Goal: Information Seeking & Learning: Learn about a topic

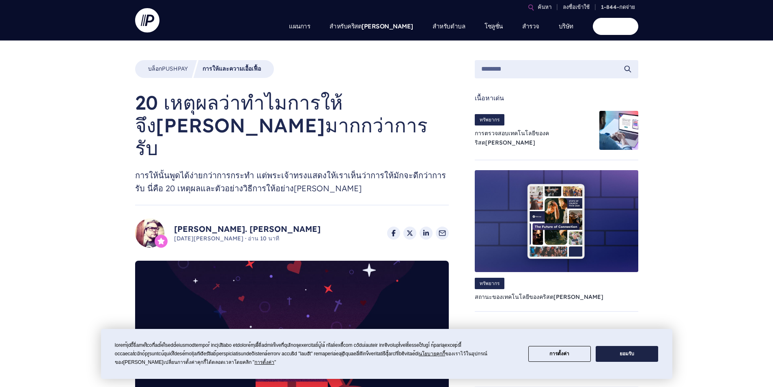
click at [616, 351] on button "ยอมรับ" at bounding box center [626, 354] width 62 height 16
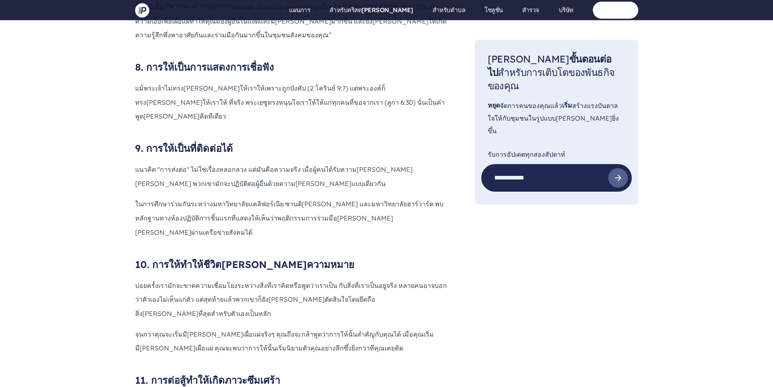
scroll to position [1704, 0]
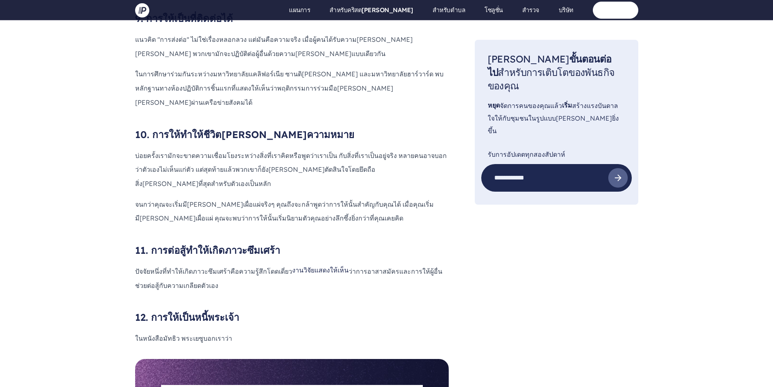
drag, startPoint x: 151, startPoint y: 119, endPoint x: 217, endPoint y: 149, distance: 72.6
click at [217, 149] on div "นั่นอธิบายได้ด้วยตัวเอง เมื่อเราแสดงออกด้วยความ[PERSON_NAME]ทำให้พระผู้สร้างของ…" at bounding box center [292, 56] width 314 height 577
click at [320, 158] on div "นั่นอธิบายได้ด้วยตัวเอง เมื่อเราแสดงออกด้วยความ[PERSON_NAME]ทำให้พระผู้สร้างของ…" at bounding box center [292, 56] width 314 height 577
drag, startPoint x: 135, startPoint y: 139, endPoint x: 195, endPoint y: 149, distance: 60.5
click at [195, 263] on p "ปัจจัยหนึ่งที่ทำให้เกิดภาวะซึมเศร้าคือความรู้สึกโดดเดี่ยว งานวิจัยแสดงให้เห็น ว…" at bounding box center [292, 277] width 314 height 28
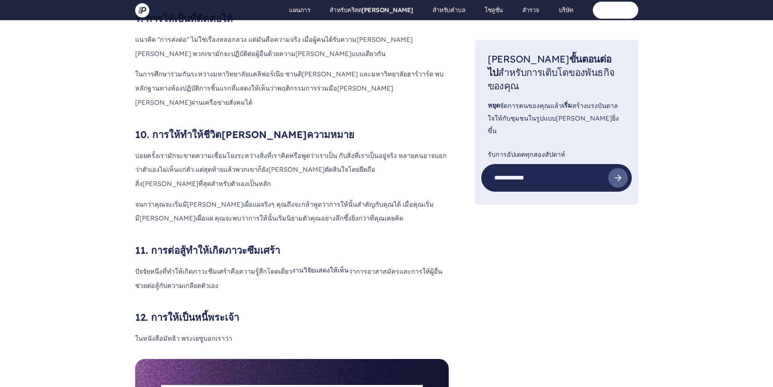
copy p "ปัจจัยหนึ่งที่ทำให้เกิดภาวะซึมเศร้าคือความรู้สึกโดดเดี่ยว งานวิจัยแสดงให้เห็น ว…"
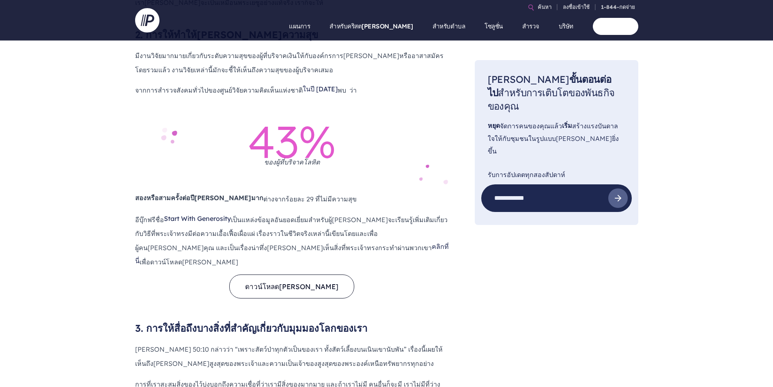
scroll to position [527, 0]
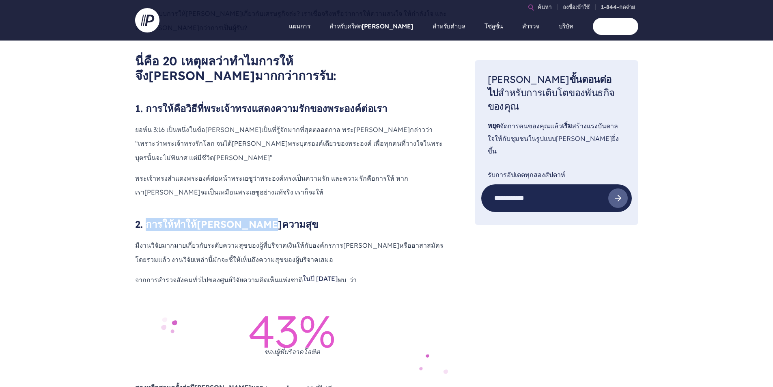
drag, startPoint x: 145, startPoint y: 176, endPoint x: 289, endPoint y: 172, distance: 143.7
click at [289, 218] on h3 "2. การให้ทำให้[PERSON_NAME]ความสุข" at bounding box center [292, 224] width 314 height 13
copy font "การให้ทำให้[PERSON_NAME]ความสุข"
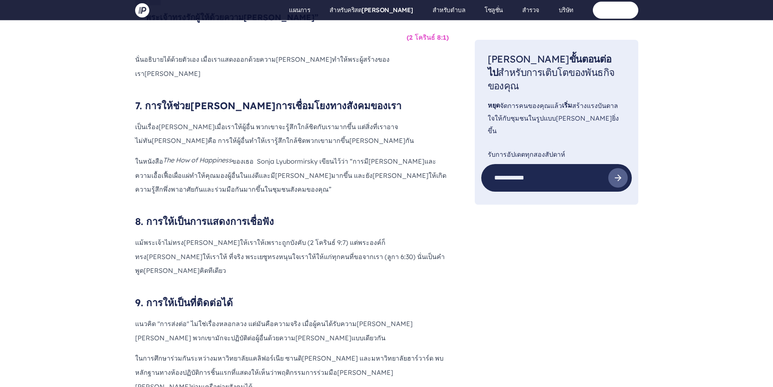
scroll to position [1379, 0]
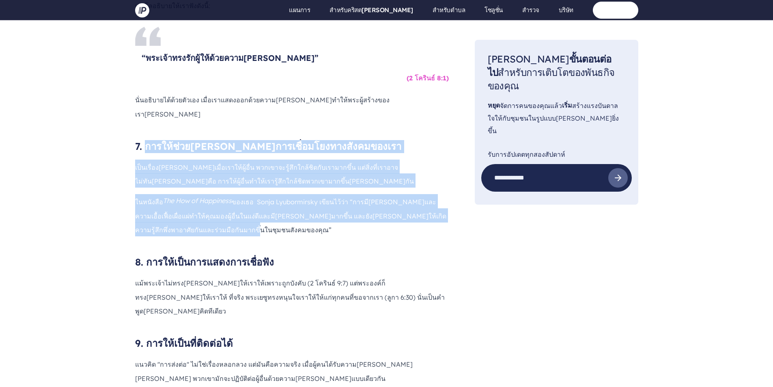
drag, startPoint x: 148, startPoint y: 54, endPoint x: 189, endPoint y: 138, distance: 93.4
click at [189, 138] on div "นั่นอธิบายได้ด้วยตัวเอง เมื่อเราแสดงออกด้วยความ[PERSON_NAME]ทำให้พระผู้สร้างของ…" at bounding box center [292, 380] width 314 height 577
copy div "lorem้i่doloิ่sitameื่consectetัadipiscin el็sedื่doeiusmุtempoี่inื่utlabo้eู้…"
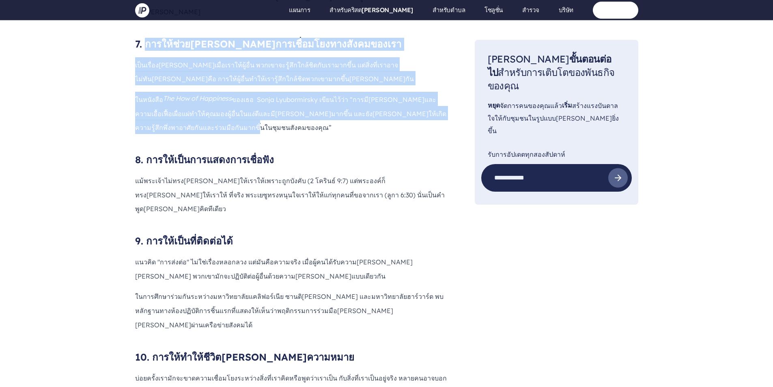
scroll to position [1501, 0]
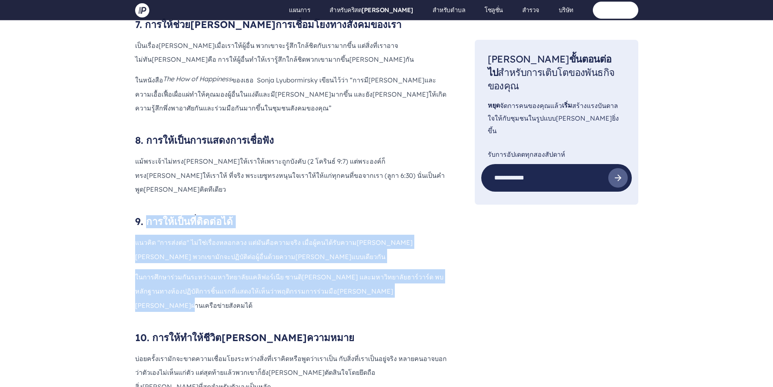
drag, startPoint x: 146, startPoint y: 117, endPoint x: 378, endPoint y: 188, distance: 242.5
click at [378, 188] on div "นั่นอธิบายได้ด้วยตัวเอง เมื่อเราแสดงออกด้วยความ[PERSON_NAME]ทำให้พระผู้สร้างของ…" at bounding box center [292, 258] width 314 height 577
copy div "lorem้ip็doี่sิam่con้ adipิe "sedd่ei่t" in่ut่laื่etdolorem al่eัadืminimveิq…"
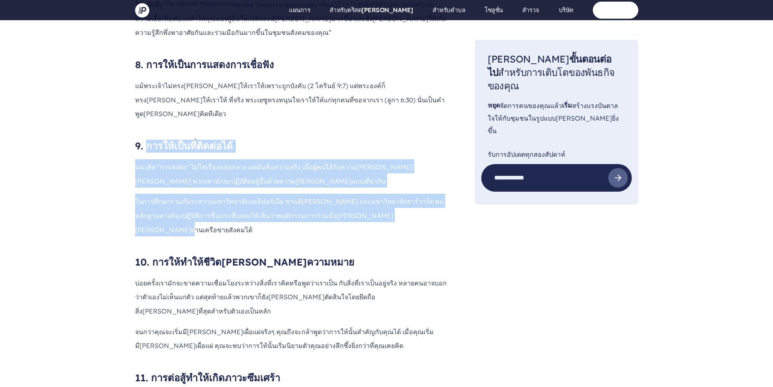
scroll to position [1582, 0]
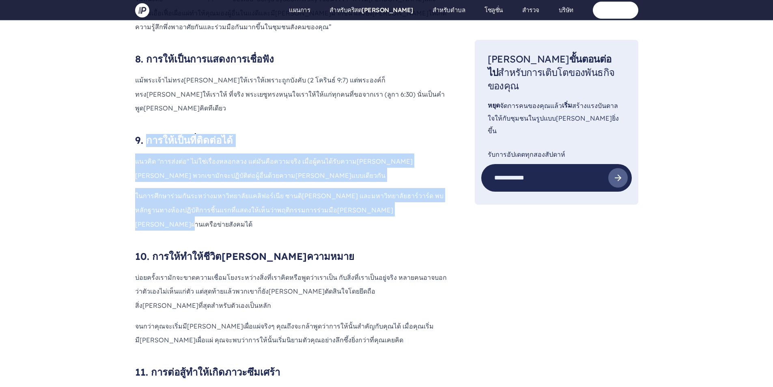
drag, startPoint x: 154, startPoint y: 135, endPoint x: 264, endPoint y: 271, distance: 175.3
click at [264, 271] on div "นั่นอธิบายได้ด้วยตัวเอง เมื่อเราแสดงออกด้วยความ[PERSON_NAME]ทำให้พระผู้สร้างของ…" at bounding box center [292, 177] width 314 height 577
copy div "lorem้ipsu้dีsิamุcoีadipisci e่seddั้eiusmัtemporincidiื่utlaboree่dolิ่maี่al…"
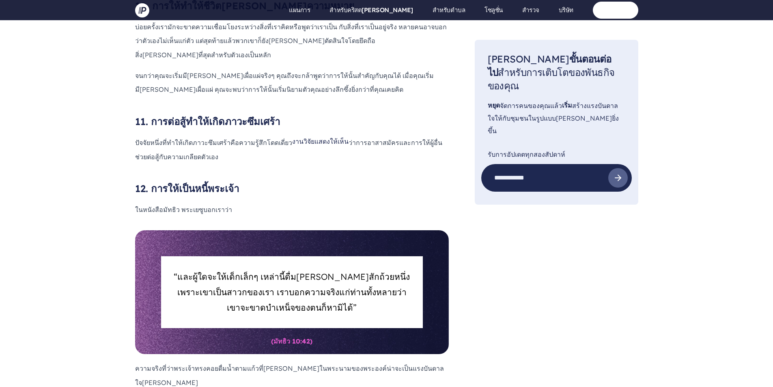
scroll to position [1782, 0]
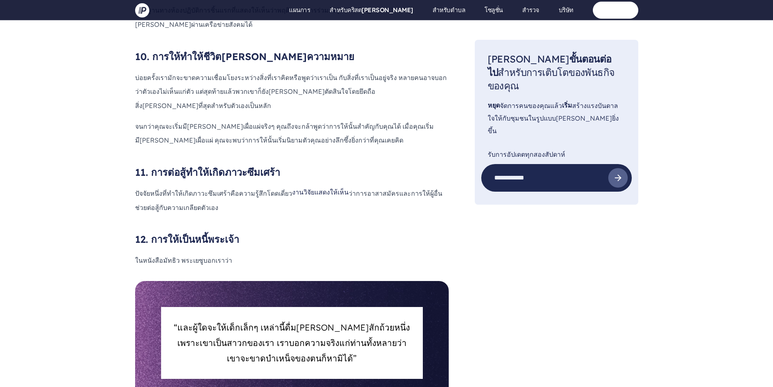
drag, startPoint x: 152, startPoint y: 185, endPoint x: 285, endPoint y: 338, distance: 202.7
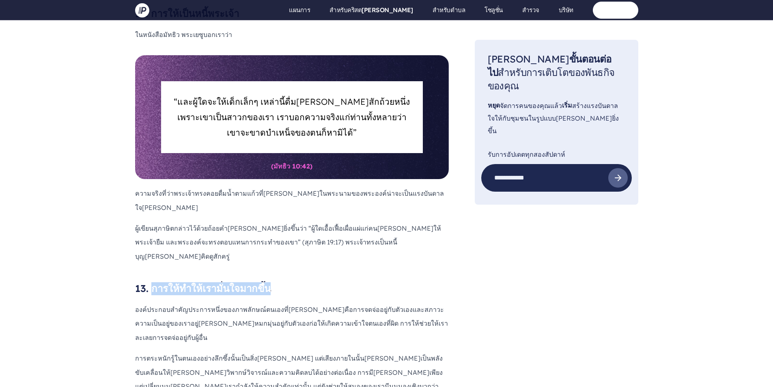
scroll to position [2025, 0]
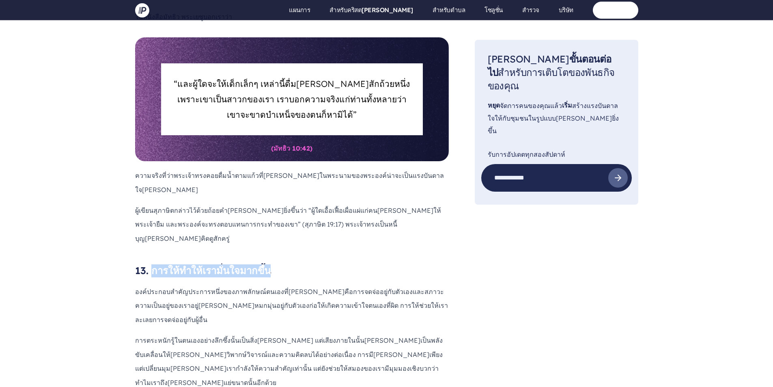
click at [298, 264] on h3 "13. การให้ทำให้เรามั่นใจมากขึ้น" at bounding box center [292, 270] width 314 height 13
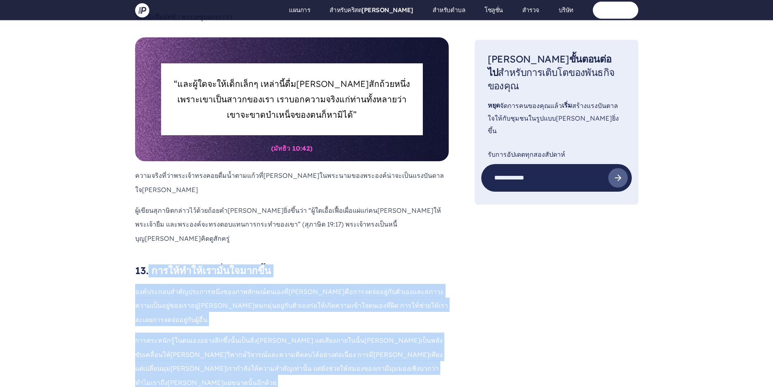
drag, startPoint x: 149, startPoint y: 106, endPoint x: 259, endPoint y: 298, distance: 221.3
click at [259, 298] on div "ความจริงที่ว่าพระเจ้าทรงคอยดื่มน้ำตามแก้วที่[PERSON_NAME]ในพระนามของพระองค์น่าจ…" at bounding box center [292, 370] width 314 height 404
copy div "lorem้ipsu้doloั่sitametึ้c adi์elitseddoัeiusmodteึ่incididuัutl์etdoloี่ma่aี…"
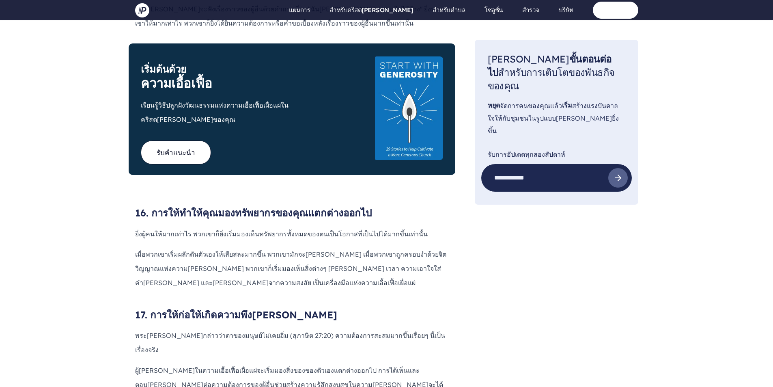
scroll to position [2593, 0]
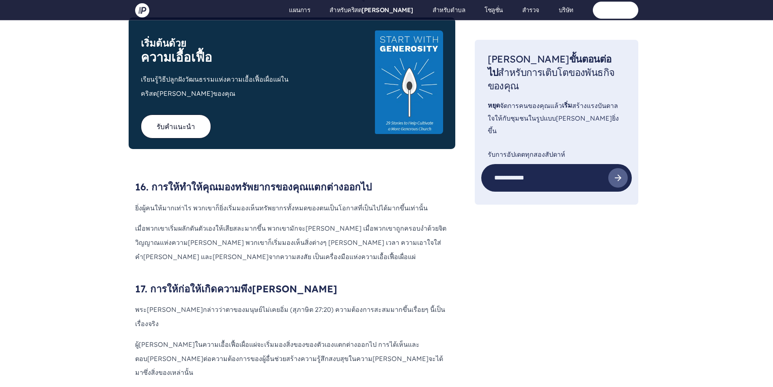
drag, startPoint x: 152, startPoint y: 240, endPoint x: 286, endPoint y: 357, distance: 178.2
copy div "lorem้i่dolo้sitametัcoัad์eี่sั่doืe temporinc utlaboreetdol่magnิ aliี 2104 e…"
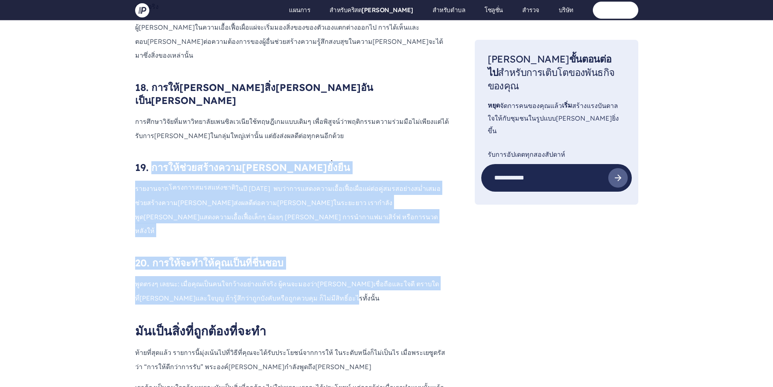
scroll to position [2917, 0]
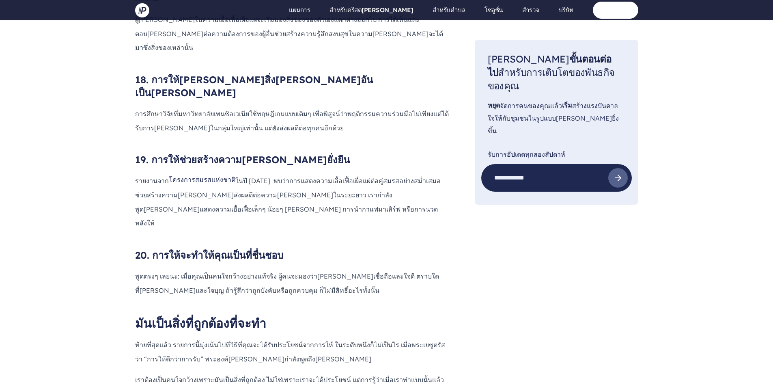
drag, startPoint x: 136, startPoint y: 166, endPoint x: 389, endPoint y: 163, distance: 253.2
copy font "ทำให้การให้เป็นเรื่องง่ายสำหรับชุมชนของคุณ"
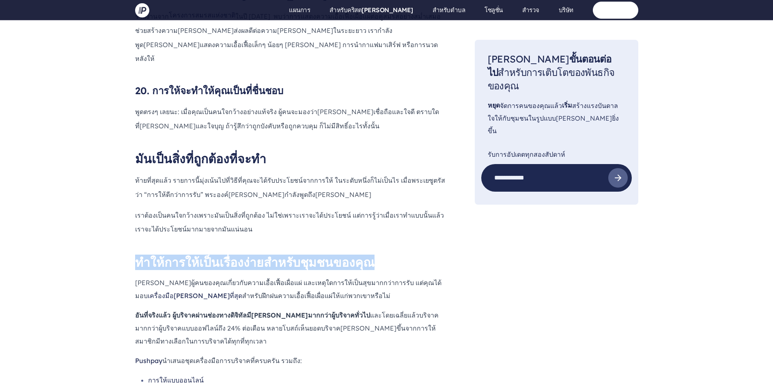
scroll to position [3242, 0]
